Goal: Book appointment/travel/reservation

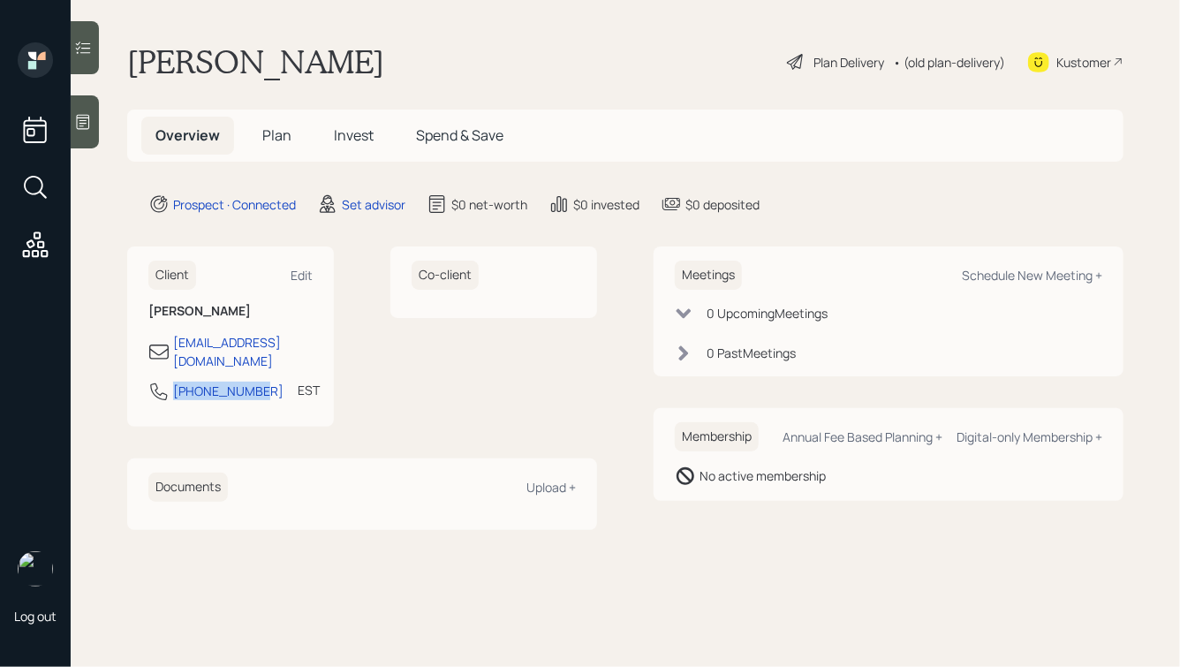
drag, startPoint x: 251, startPoint y: 380, endPoint x: 163, endPoint y: 380, distance: 88.3
click at [163, 381] on div "[PHONE_NUMBER] EST Currently 5:28 PM" at bounding box center [230, 397] width 164 height 32
copy div "[PHONE_NUMBER]"
click at [981, 277] on div "Schedule New Meeting +" at bounding box center [1032, 275] width 140 height 17
select select "round-[PERSON_NAME]"
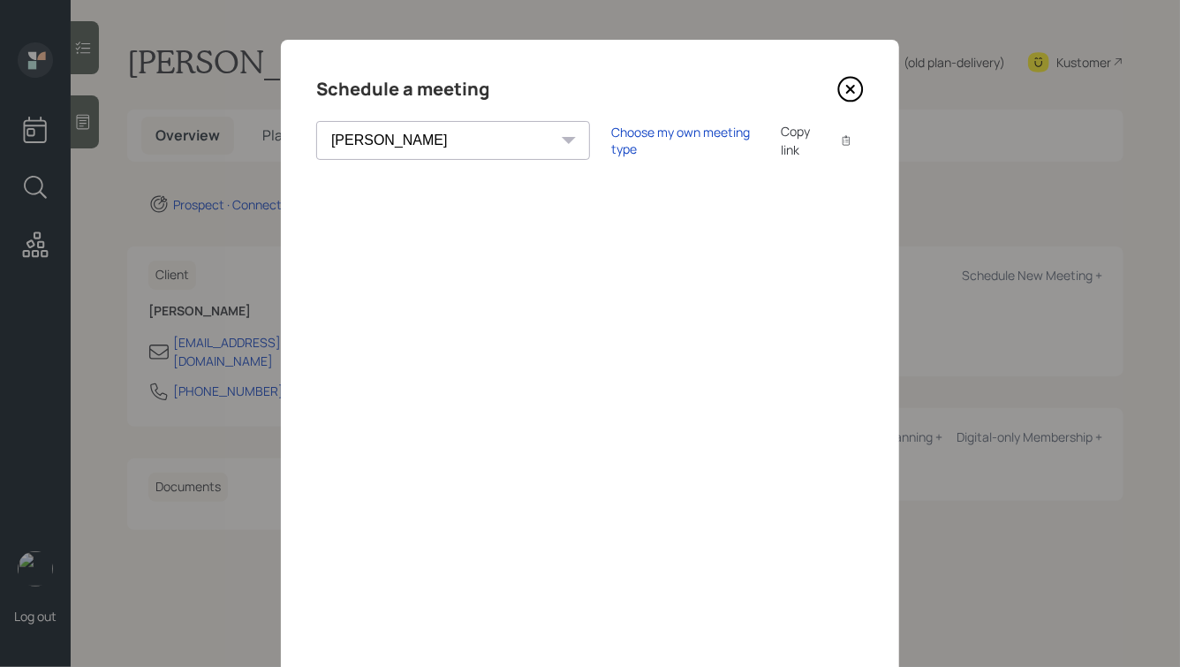
scroll to position [5, 0]
click at [611, 151] on div "Choose my own meeting type Copy link Copy text" at bounding box center [737, 139] width 253 height 37
click at [611, 146] on div "Choose my own meeting type" at bounding box center [685, 140] width 148 height 34
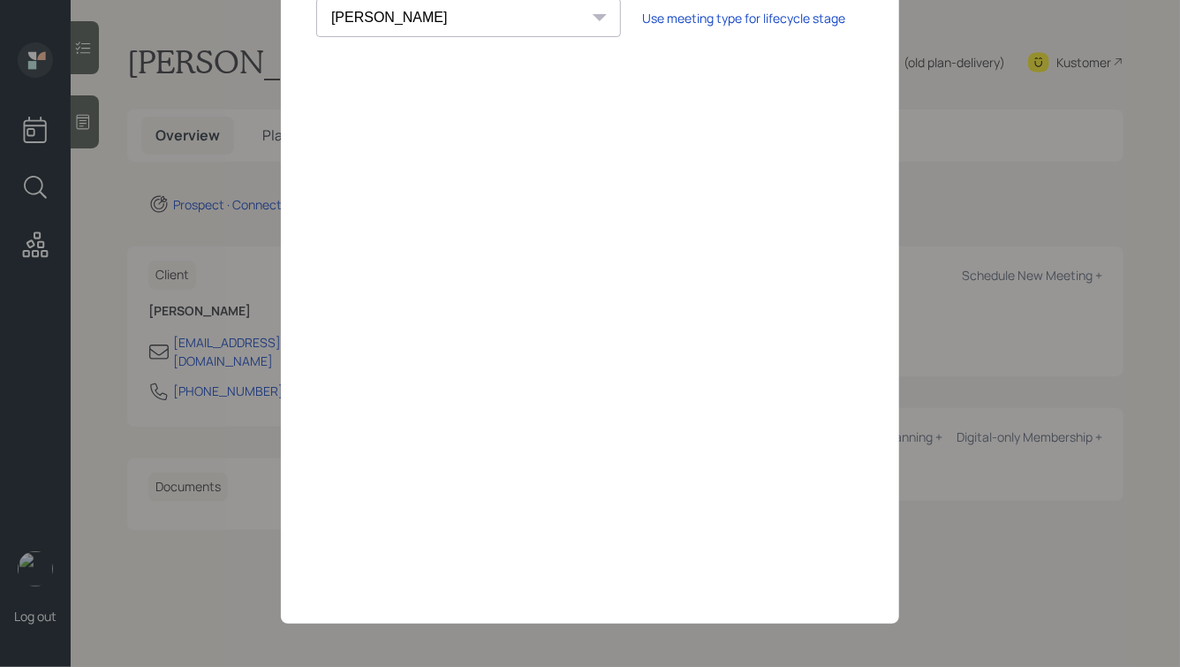
scroll to position [0, 0]
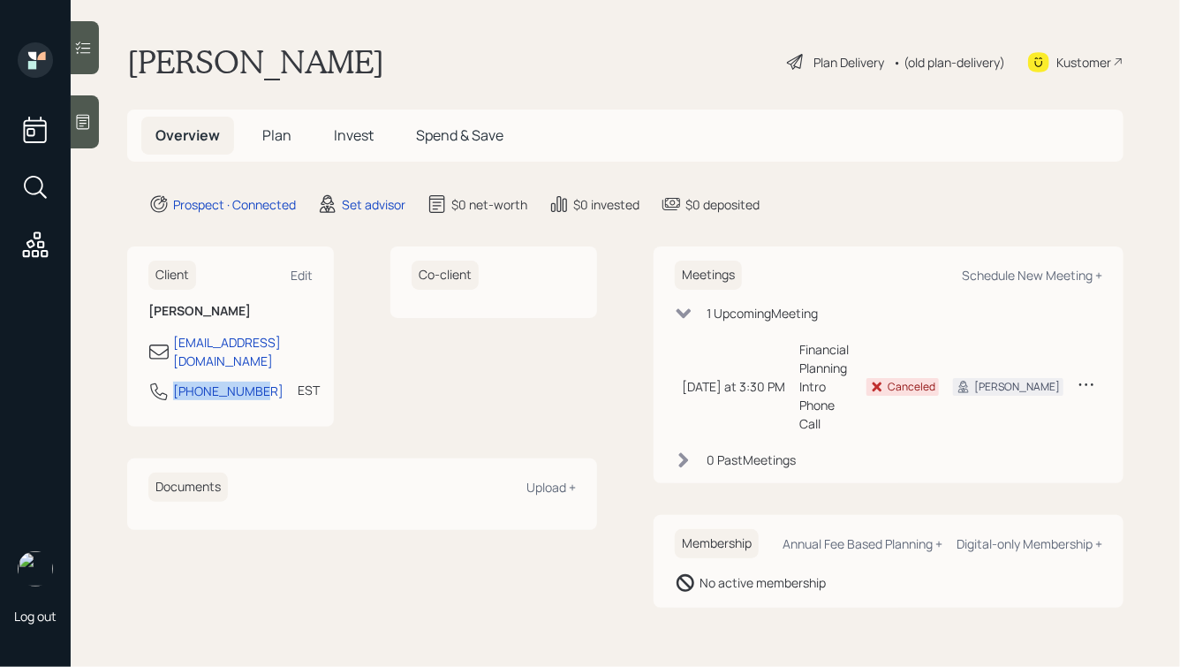
drag, startPoint x: 0, startPoint y: 0, endPoint x: 155, endPoint y: 380, distance: 410.1
click at [155, 381] on div "561-373-9721" at bounding box center [215, 391] width 135 height 21
copy div "[PHONE_NUMBER]"
click at [995, 273] on div "Schedule New Meeting +" at bounding box center [1032, 275] width 140 height 17
select select "round-[PERSON_NAME]"
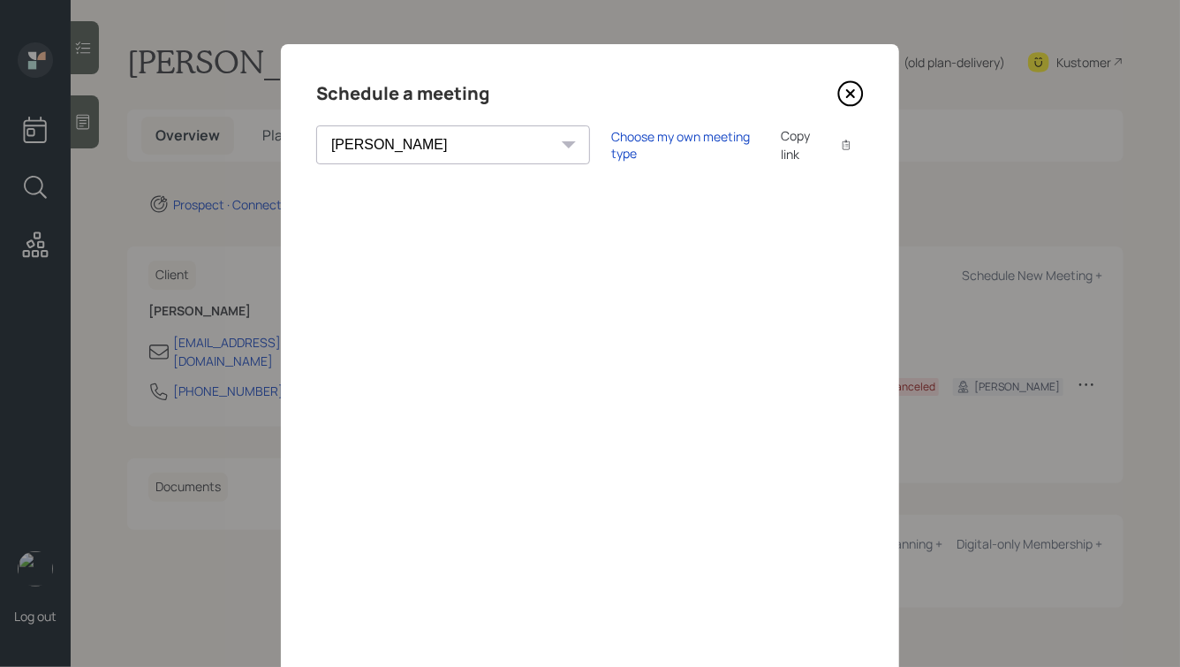
click at [611, 151] on div "Choose my own meeting type" at bounding box center [685, 145] width 148 height 34
